Goal: Task Accomplishment & Management: Use online tool/utility

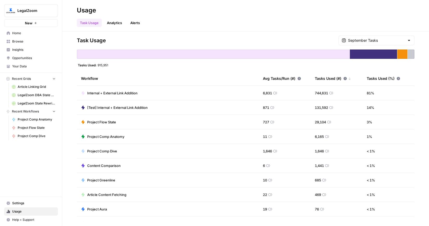
click at [28, 37] on link "Browse" at bounding box center [31, 41] width 54 height 8
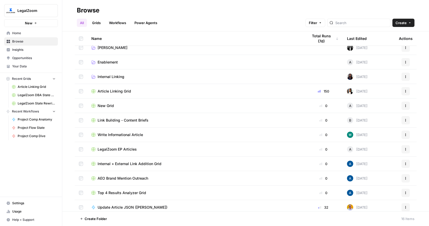
scroll to position [4, 0]
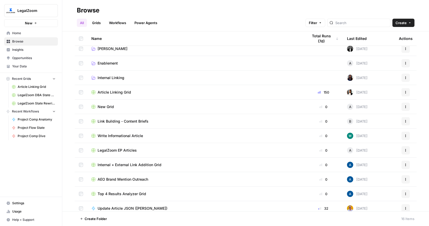
click at [153, 104] on div "New Grid" at bounding box center [195, 106] width 208 height 5
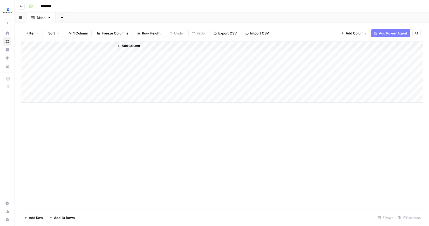
click at [132, 45] on span "Add Column" at bounding box center [131, 46] width 18 height 5
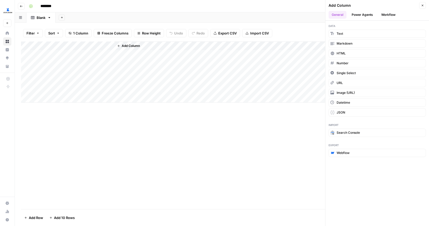
click at [393, 17] on button "Workflow" at bounding box center [388, 15] width 21 height 8
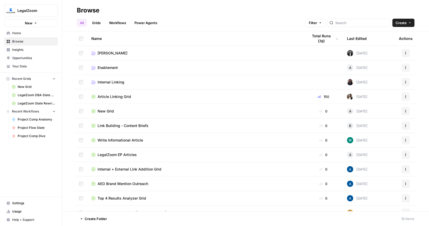
click at [112, 56] on td "Connor" at bounding box center [195, 53] width 217 height 14
click at [105, 54] on span "Connor" at bounding box center [113, 53] width 30 height 5
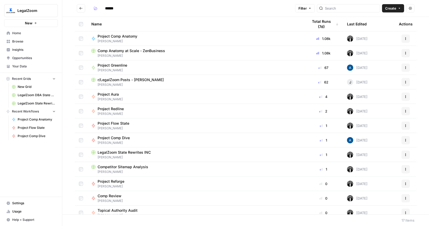
click at [119, 51] on span "Comp Anatomy at Scale - ZenBusiness" at bounding box center [131, 50] width 67 height 5
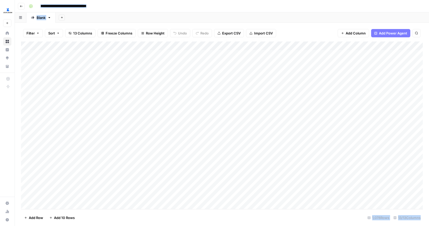
click at [165, 46] on div "Add Column" at bounding box center [222, 126] width 402 height 168
click at [154, 15] on div "Add Sheet" at bounding box center [243, 17] width 374 height 10
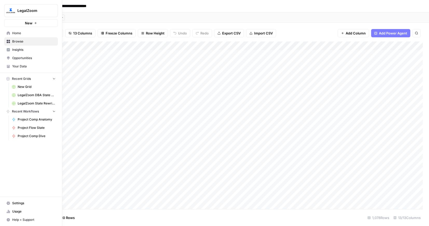
click at [9, 23] on button "New" at bounding box center [31, 23] width 54 height 8
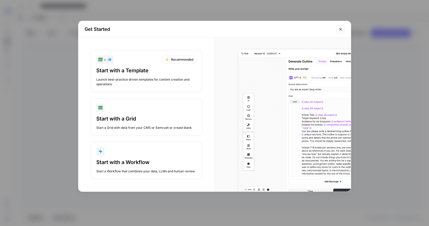
click at [121, 160] on div "Start with a Workflow" at bounding box center [146, 162] width 100 height 7
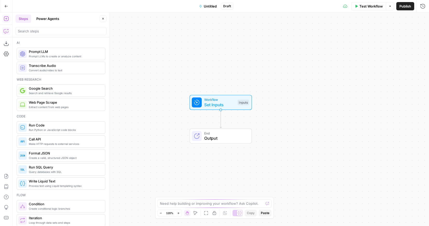
click at [5, 29] on icon "button" at bounding box center [6, 31] width 4 height 4
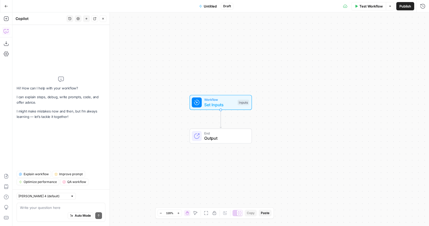
click at [52, 217] on div "Auto Mode Send" at bounding box center [61, 216] width 82 height 11
click at [48, 209] on textarea at bounding box center [61, 207] width 82 height 5
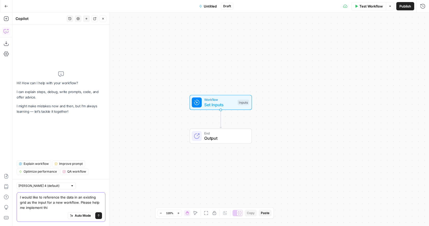
type textarea "I would like to reference the data in an existing grid as the input for a new w…"
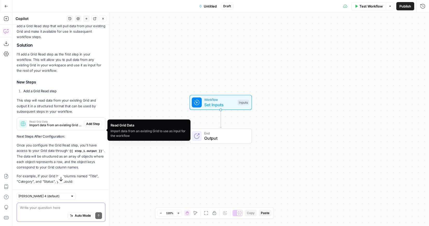
scroll to position [83, 0]
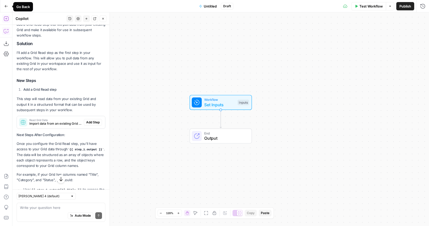
click at [6, 19] on icon "button" at bounding box center [6, 18] width 5 height 5
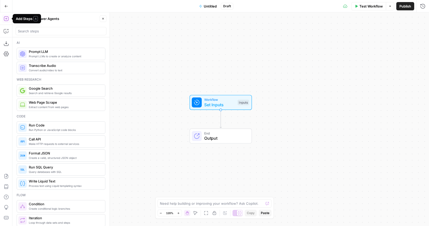
click at [5, 6] on icon "button" at bounding box center [6, 6] width 4 height 4
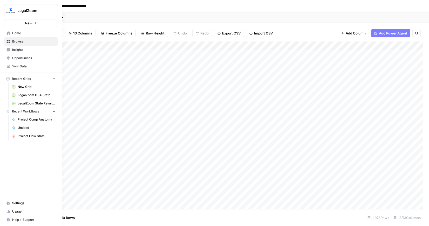
click at [5, 23] on button "New" at bounding box center [31, 23] width 54 height 8
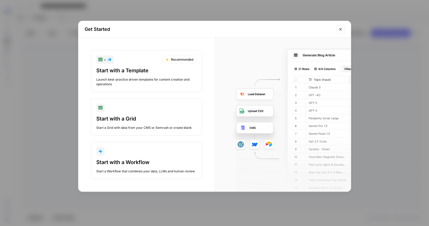
click at [126, 122] on div "Start with a Grid" at bounding box center [146, 118] width 100 height 7
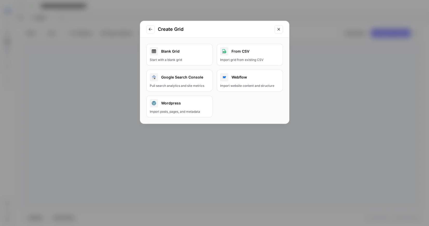
click at [278, 28] on icon "Close modal" at bounding box center [279, 29] width 4 height 4
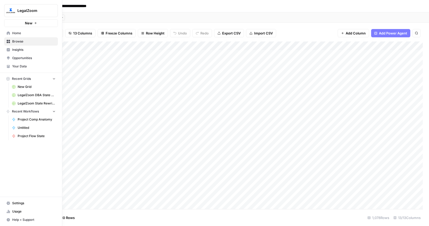
click at [16, 42] on span "Browse" at bounding box center [33, 41] width 43 height 5
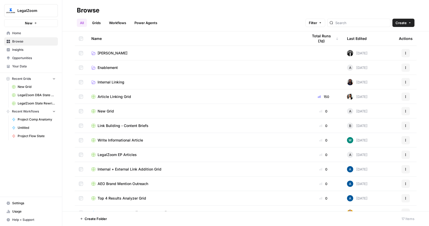
click at [111, 52] on link "Connor" at bounding box center [195, 53] width 208 height 5
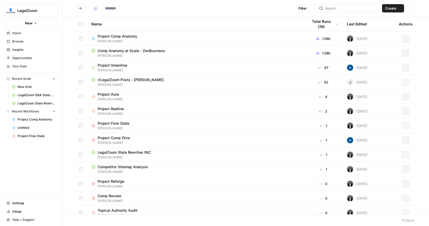
type input "******"
click at [23, 65] on span "Your Data" at bounding box center [33, 66] width 43 height 5
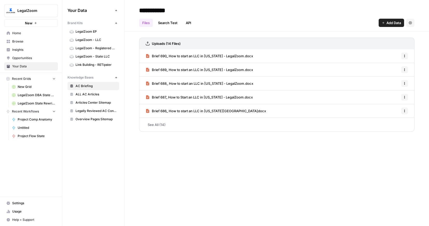
click at [13, 33] on span "Home" at bounding box center [33, 33] width 43 height 5
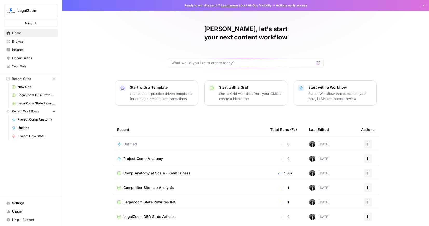
click at [32, 40] on span "Browse" at bounding box center [33, 41] width 43 height 5
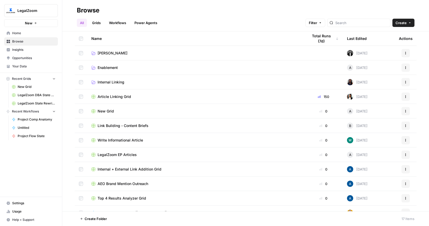
click at [120, 50] on td "Connor" at bounding box center [195, 53] width 217 height 14
click at [112, 54] on link "Connor" at bounding box center [195, 53] width 208 height 5
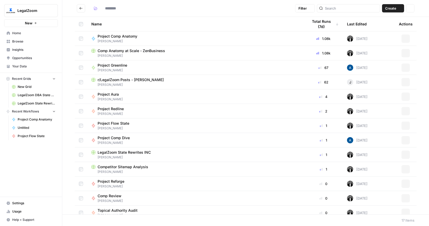
type input "******"
click at [137, 126] on div "Project Flow State Connor" at bounding box center [195, 126] width 208 height 10
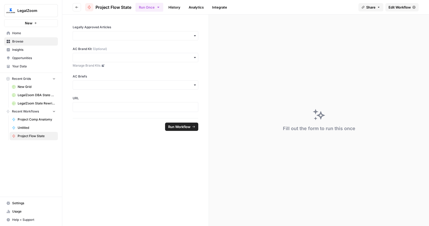
click at [398, 6] on span "Edit Workflow" at bounding box center [400, 7] width 22 height 5
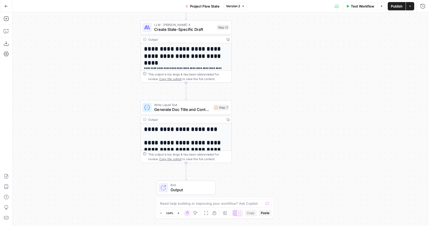
click at [8, 5] on icon "button" at bounding box center [6, 6] width 4 height 4
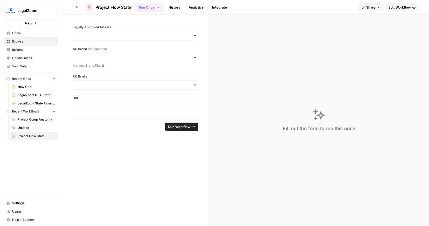
click at [16, 41] on span "Browse" at bounding box center [33, 41] width 43 height 5
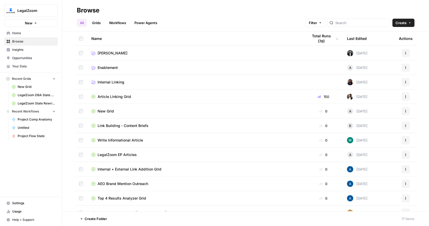
click at [112, 55] on link "Connor" at bounding box center [195, 53] width 208 height 5
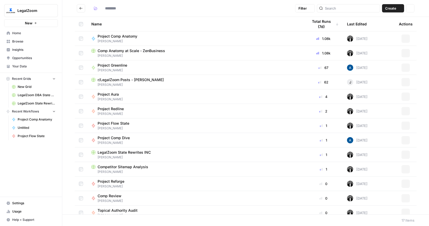
click at [112, 55] on span "Connor" at bounding box center [195, 55] width 208 height 5
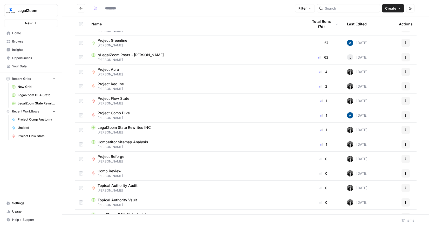
scroll to position [25, 0]
click at [117, 100] on span "Project Flow State" at bounding box center [114, 98] width 32 height 5
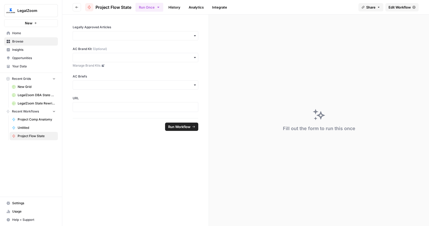
click at [394, 9] on span "Edit Workflow" at bounding box center [400, 7] width 22 height 5
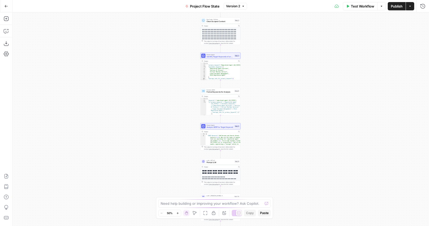
click at [364, 5] on span "Test Workflow" at bounding box center [362, 6] width 23 height 5
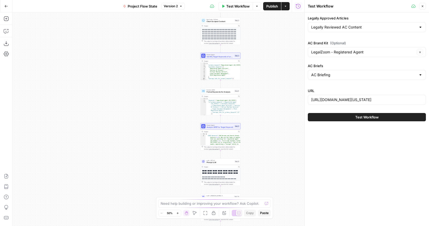
click at [363, 103] on div "https://www.legalzoom.com/articles/registered-agent-in-nevada" at bounding box center [367, 100] width 118 height 10
click at [362, 119] on span "Test Workflow" at bounding box center [366, 117] width 23 height 5
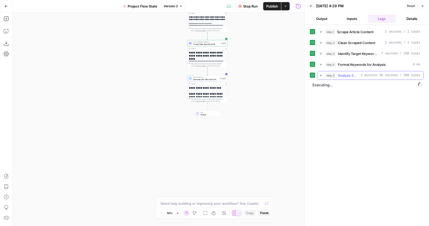
click at [322, 76] on icon "button" at bounding box center [321, 75] width 4 height 4
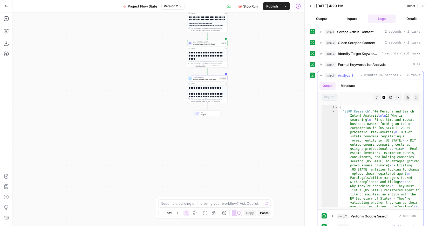
click at [322, 76] on icon "button" at bounding box center [321, 75] width 4 height 4
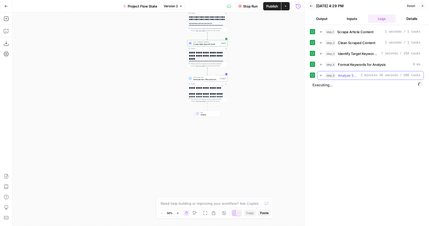
click at [320, 77] on icon "button" at bounding box center [321, 75] width 4 height 4
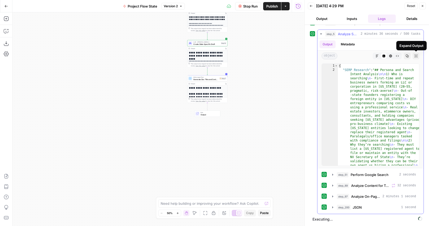
click at [415, 55] on icon "button" at bounding box center [416, 56] width 3 height 3
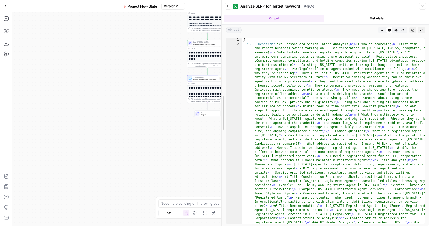
drag, startPoint x: 304, startPoint y: 49, endPoint x: 113, endPoint y: 43, distance: 190.7
click at [113, 43] on body "**********" at bounding box center [214, 113] width 429 height 226
click at [385, 30] on button "Markdown" at bounding box center [382, 30] width 7 height 7
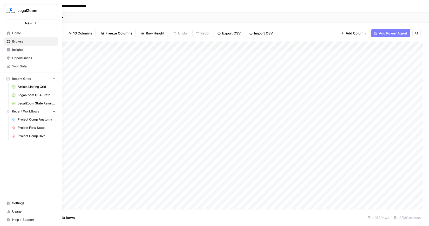
click at [19, 41] on span "Browse" at bounding box center [33, 41] width 43 height 5
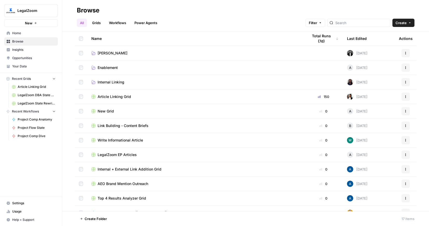
click at [101, 52] on span "[PERSON_NAME]" at bounding box center [113, 53] width 30 height 5
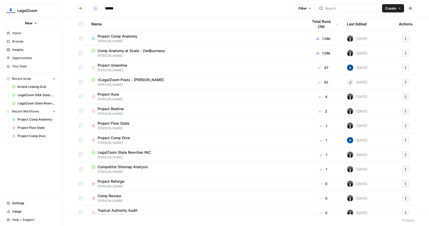
click at [116, 109] on span "Project Redline" at bounding box center [111, 108] width 26 height 5
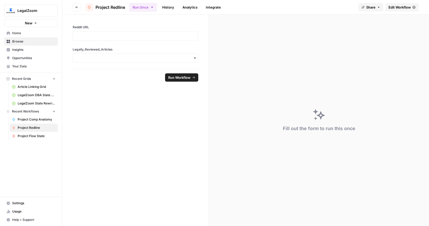
click at [395, 7] on span "Edit Workflow" at bounding box center [400, 7] width 22 height 5
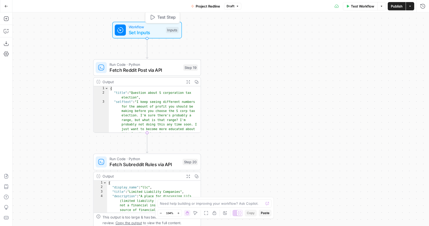
click at [152, 32] on span "Set Inputs" at bounding box center [146, 32] width 35 height 7
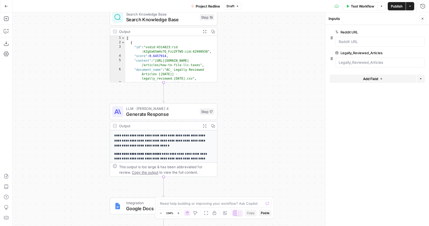
click at [7, 9] on button "Go Back" at bounding box center [6, 6] width 9 height 9
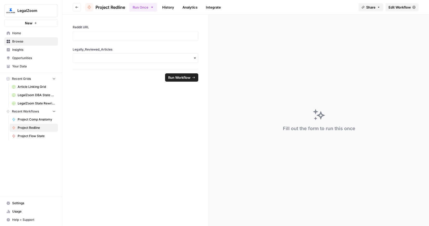
click at [108, 61] on div "button" at bounding box center [136, 57] width 126 height 9
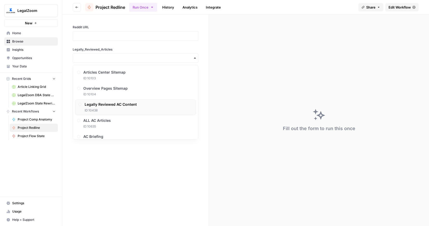
click at [106, 107] on div "Legally Reviewed AC Content ID: 10438" at bounding box center [111, 107] width 52 height 11
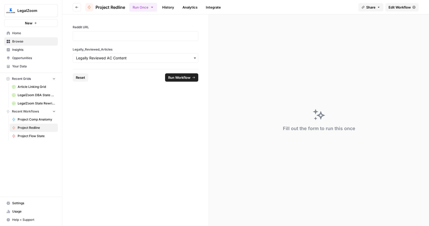
click at [103, 32] on div at bounding box center [136, 36] width 126 height 10
click at [105, 36] on p at bounding box center [135, 35] width 119 height 5
click at [19, 32] on span "Home" at bounding box center [33, 33] width 43 height 5
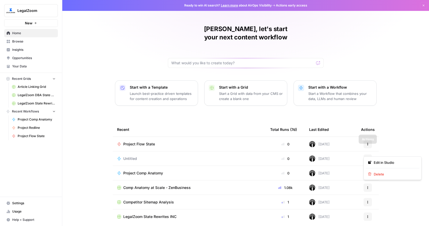
click at [368, 157] on icon "button" at bounding box center [367, 158] width 3 height 3
click at [214, 156] on div "Untitled" at bounding box center [189, 158] width 145 height 5
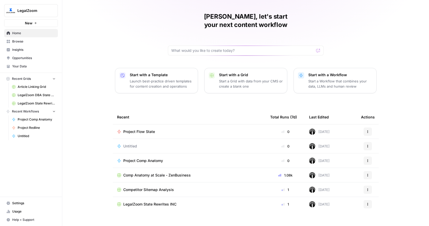
click at [20, 42] on span "Browse" at bounding box center [33, 41] width 43 height 5
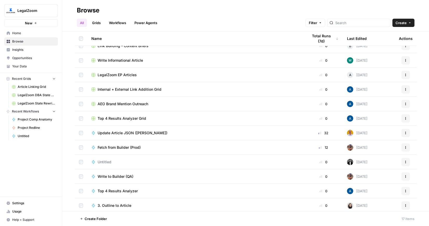
scroll to position [82, 0]
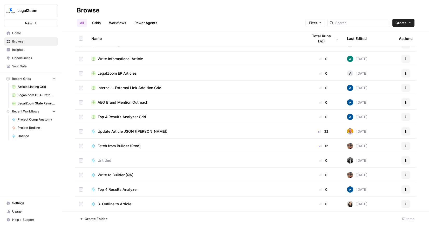
click at [116, 163] on td "Untitled" at bounding box center [195, 160] width 217 height 14
click at [107, 163] on span "Untitled" at bounding box center [105, 160] width 14 height 5
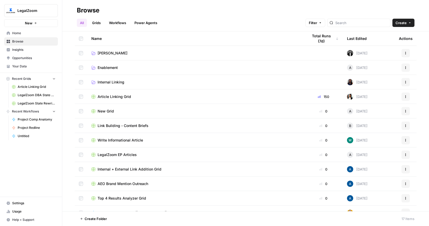
click at [104, 52] on span "Connor" at bounding box center [113, 53] width 30 height 5
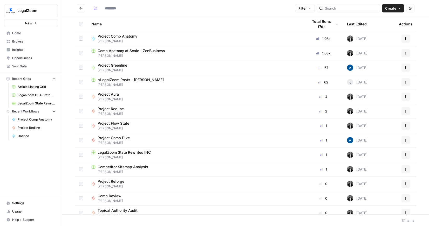
type input "******"
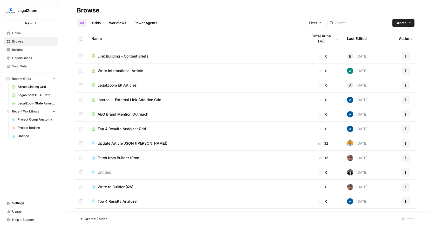
scroll to position [82, 0]
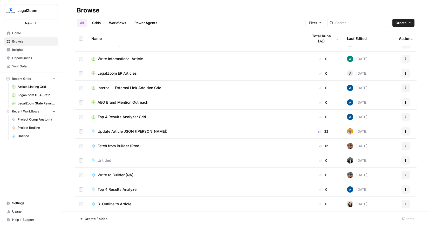
click at [110, 162] on span "Untitled" at bounding box center [105, 160] width 14 height 5
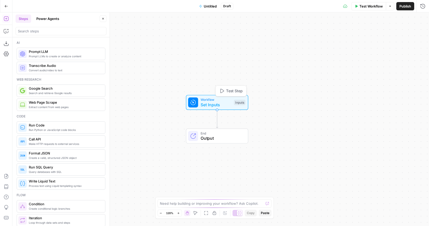
click at [218, 99] on span "Workflow" at bounding box center [216, 99] width 31 height 5
click at [103, 20] on icon "button" at bounding box center [103, 18] width 3 height 3
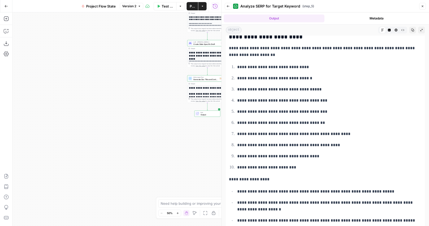
scroll to position [1004, 0]
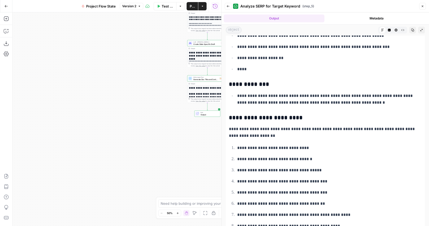
click at [390, 31] on icon "button" at bounding box center [389, 30] width 3 height 3
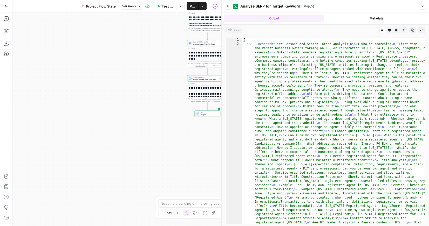
scroll to position [0, 0]
click at [384, 30] on button "Markdown" at bounding box center [382, 30] width 7 height 7
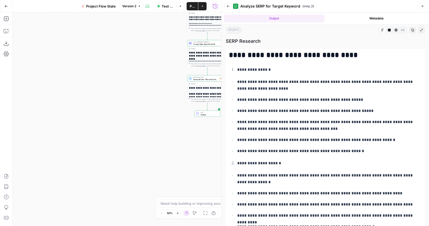
click at [229, 5] on icon "button" at bounding box center [228, 6] width 3 height 3
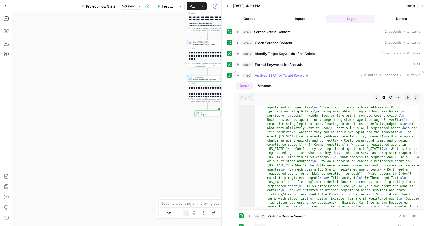
scroll to position [36, 0]
click at [239, 75] on icon "button" at bounding box center [238, 75] width 4 height 4
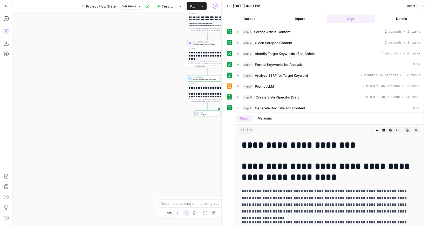
click at [6, 33] on icon "button" at bounding box center [6, 31] width 4 height 4
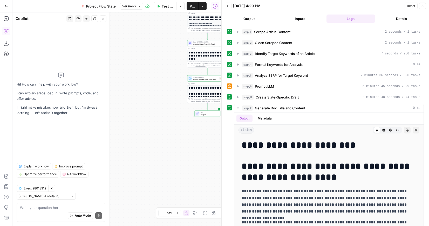
click at [48, 216] on div "Auto Mode Send" at bounding box center [61, 216] width 82 height 11
click at [33, 217] on div "Auto Mode Send" at bounding box center [61, 216] width 82 height 11
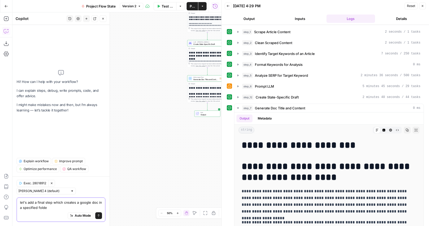
type textarea "let's add a final step which creates a google doc in a specified folder"
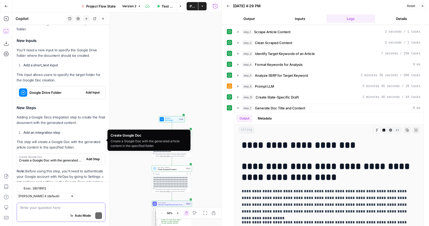
scroll to position [95, 0]
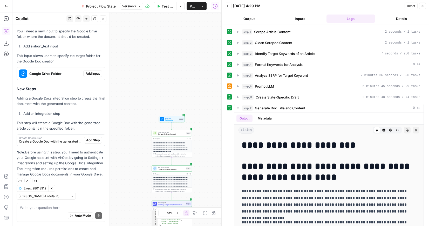
click at [41, 205] on div "Write your question here Auto Mode Send" at bounding box center [61, 212] width 89 height 19
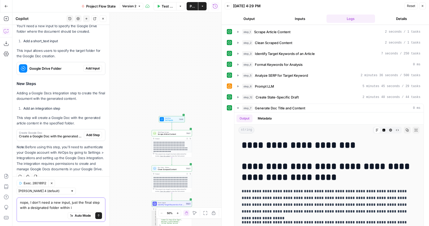
type textarea "nope, I don't need a new input, just the final step with a designated folder wi…"
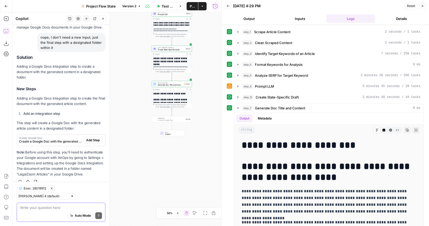
scroll to position [228, 0]
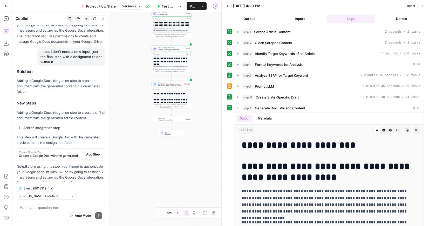
click at [92, 153] on span "Add Step" at bounding box center [92, 154] width 13 height 5
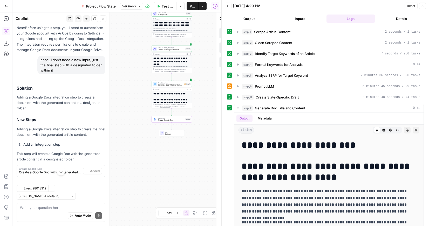
scroll to position [237, 0]
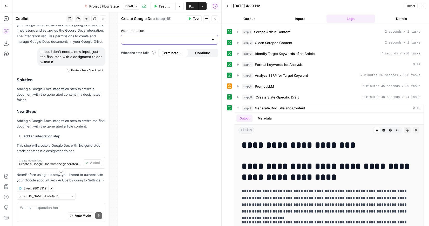
click at [151, 40] on input "Authentication" at bounding box center [166, 39] width 84 height 5
click at [146, 53] on span "Google Docs 1" at bounding box center [168, 52] width 86 height 5
type input "Google Docs 1"
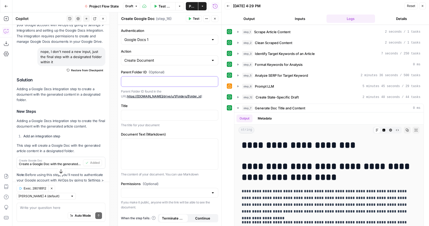
click at [137, 81] on p at bounding box center [169, 81] width 91 height 5
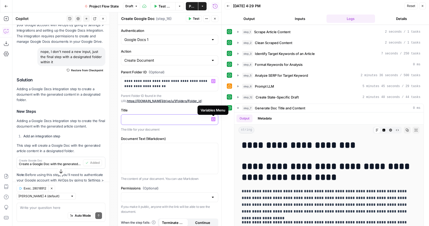
click at [214, 119] on icon "button" at bounding box center [213, 119] width 3 height 3
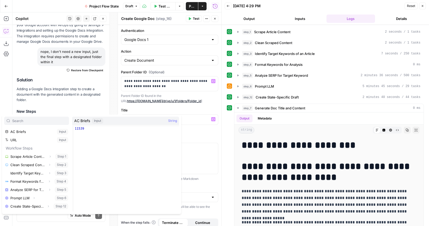
scroll to position [25, 0]
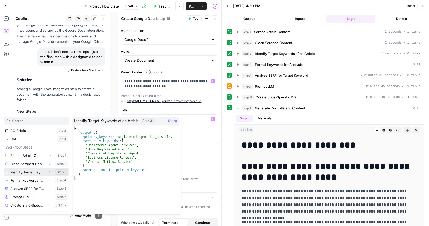
click at [35, 171] on button "Select variable Identify Target Keywords of an Article" at bounding box center [36, 172] width 65 height 8
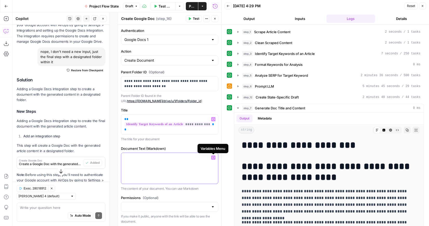
click at [213, 158] on icon "button" at bounding box center [213, 158] width 3 height 3
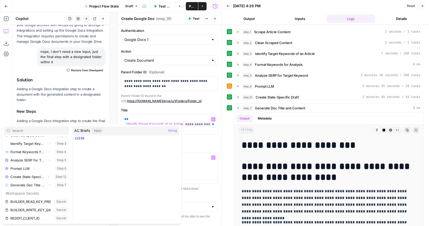
scroll to position [72, 0]
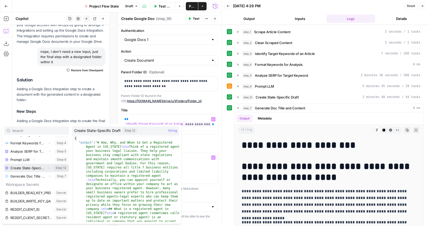
click at [31, 171] on button "Select variable Create State-Specific Draft" at bounding box center [36, 168] width 65 height 8
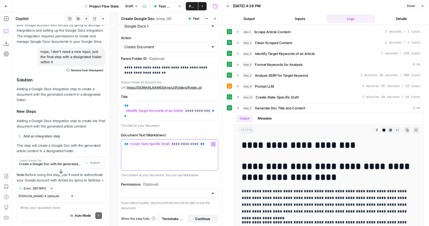
scroll to position [13, 0]
click at [214, 144] on icon "button" at bounding box center [213, 144] width 3 height 3
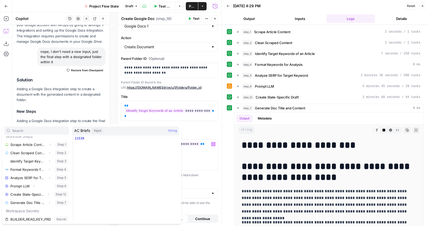
scroll to position [48, 0]
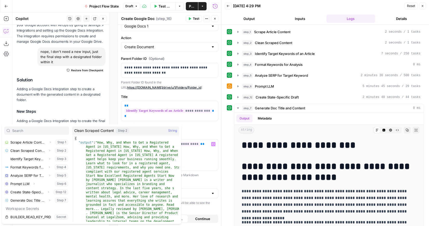
click at [159, 124] on p "The title for your document" at bounding box center [169, 125] width 97 height 5
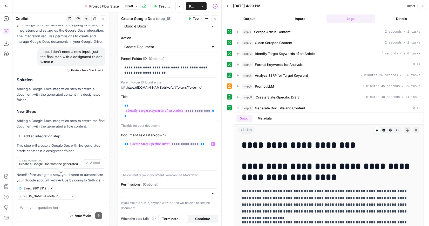
click at [422, 4] on icon "button" at bounding box center [422, 5] width 3 height 3
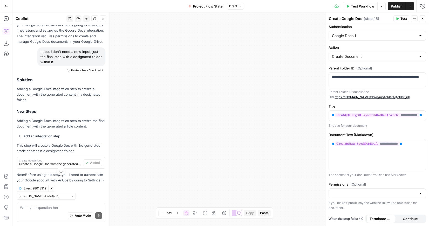
click at [199, 88] on div "**********" at bounding box center [220, 119] width 417 height 214
drag, startPoint x: 199, startPoint y: 88, endPoint x: 181, endPoint y: 153, distance: 67.6
click at [181, 153] on div "**********" at bounding box center [220, 119] width 417 height 214
click at [194, 212] on icon "button" at bounding box center [195, 213] width 4 height 4
drag, startPoint x: 192, startPoint y: 171, endPoint x: 192, endPoint y: 161, distance: 9.6
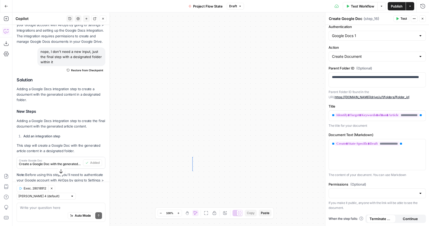
click at [192, 161] on div "**********" at bounding box center [220, 119] width 417 height 214
click at [396, 5] on span "Publish" at bounding box center [397, 6] width 12 height 5
click at [6, 6] on icon "button" at bounding box center [6, 6] width 3 height 2
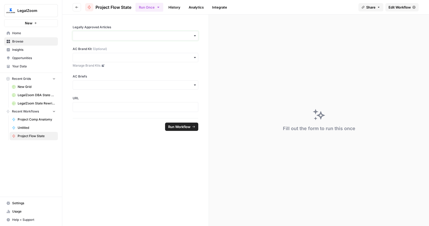
click at [98, 37] on input "Legally Approved Articles" at bounding box center [135, 35] width 119 height 5
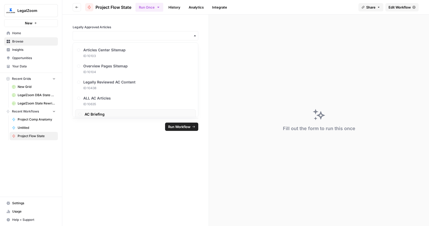
scroll to position [8, 0]
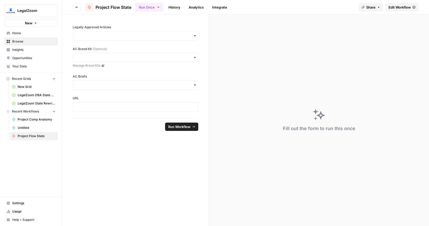
click at [151, 184] on form "Legally Approved Articles AC Brand Kit (Optional) Manage Brand Kits AC Briefs U…" at bounding box center [135, 121] width 147 height 212
click at [130, 38] on div "button" at bounding box center [136, 35] width 126 height 9
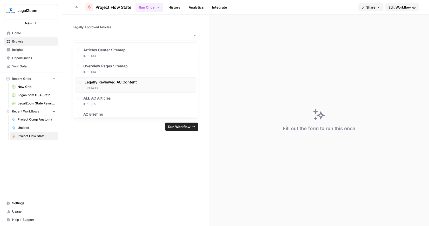
click at [109, 83] on span "Legally Reviewed AC Content" at bounding box center [111, 82] width 52 height 5
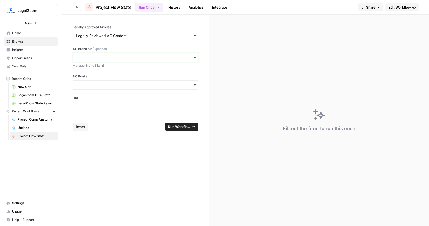
click at [113, 59] on input "AC Brand Kit (Optional)" at bounding box center [135, 57] width 119 height 5
click at [104, 72] on div "LegalZoom - State LLC" at bounding box center [135, 72] width 125 height 10
click at [100, 88] on div "button" at bounding box center [136, 84] width 126 height 9
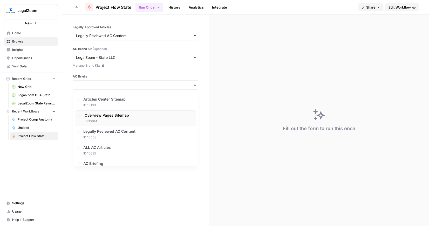
scroll to position [26, 0]
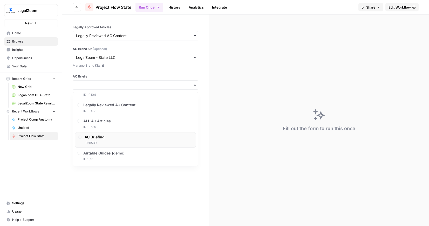
click at [99, 137] on span "AC Briefing" at bounding box center [95, 137] width 20 height 5
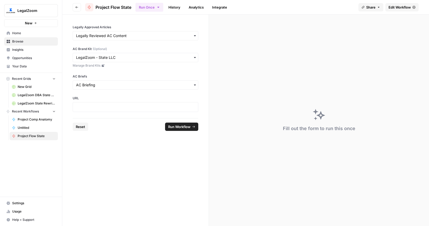
click at [106, 104] on div at bounding box center [136, 107] width 126 height 10
click at [105, 108] on p at bounding box center [135, 107] width 119 height 5
click at [93, 105] on p at bounding box center [135, 107] width 119 height 5
click at [184, 128] on span "Run Workflow" at bounding box center [179, 126] width 22 height 5
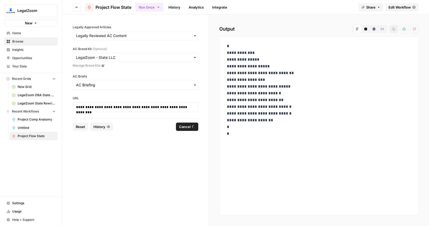
click at [283, 105] on p "**********" at bounding box center [319, 90] width 184 height 94
click at [37, 94] on span "LegalZoom DBA State Articles" at bounding box center [37, 95] width 38 height 5
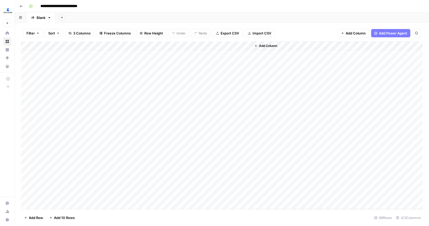
scroll to position [6, 0]
click at [267, 46] on span "Add Column" at bounding box center [268, 46] width 18 height 5
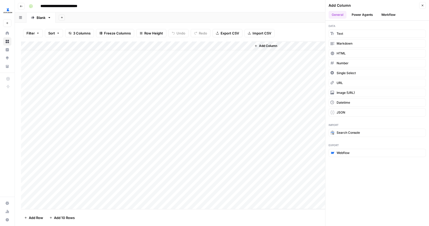
click at [388, 14] on button "Workflow" at bounding box center [388, 15] width 21 height 8
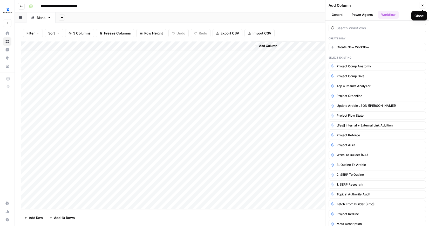
click at [424, 5] on icon "button" at bounding box center [422, 5] width 3 height 3
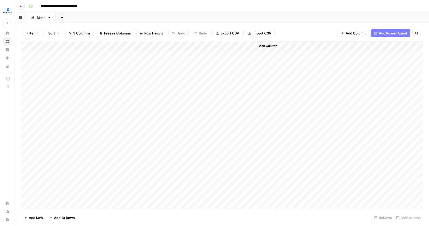
click at [180, 44] on div "Add Column" at bounding box center [222, 126] width 402 height 168
click at [265, 16] on div "Add Sheet" at bounding box center [243, 17] width 374 height 10
